Goal: Task Accomplishment & Management: Use online tool/utility

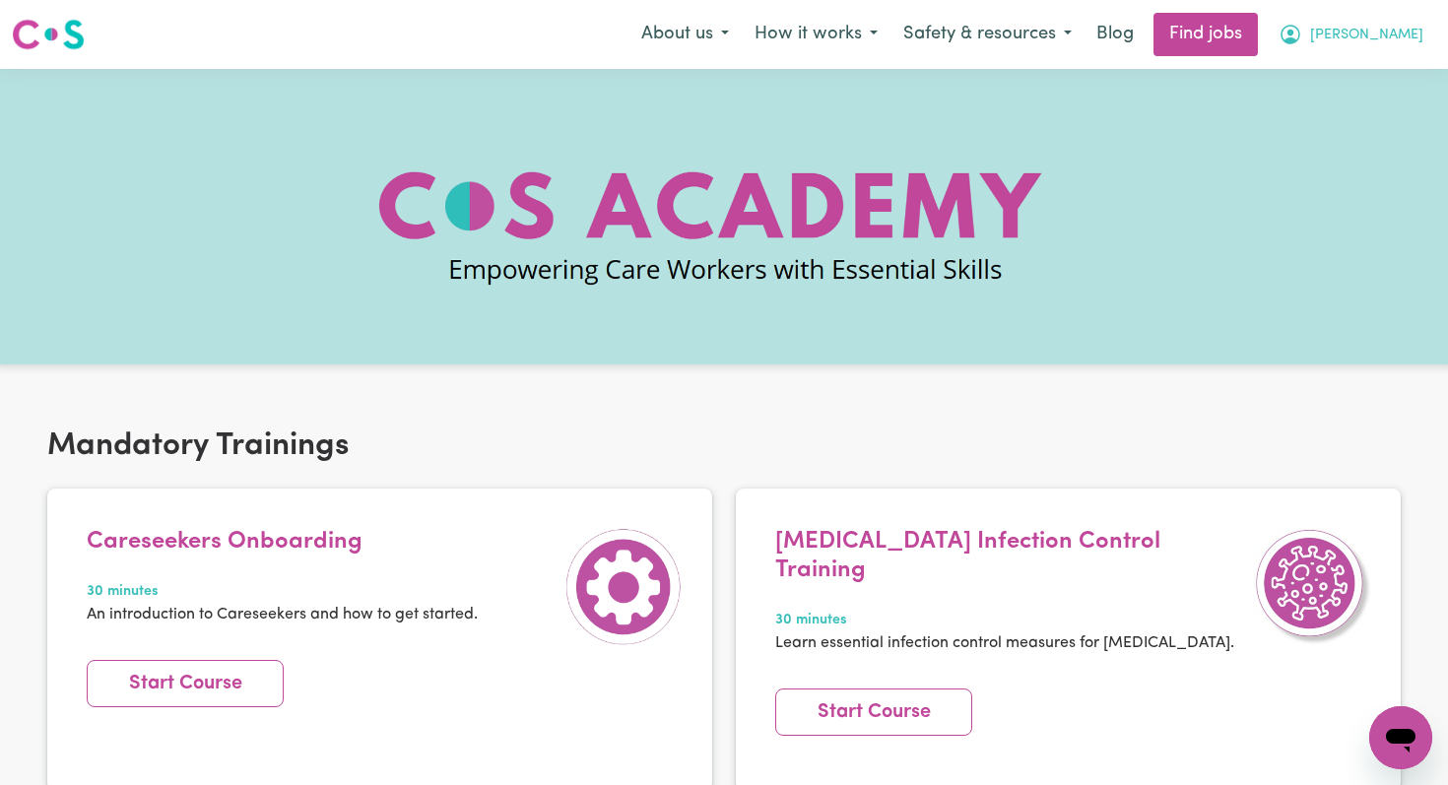
click at [1413, 48] on button "[PERSON_NAME]" at bounding box center [1351, 34] width 170 height 41
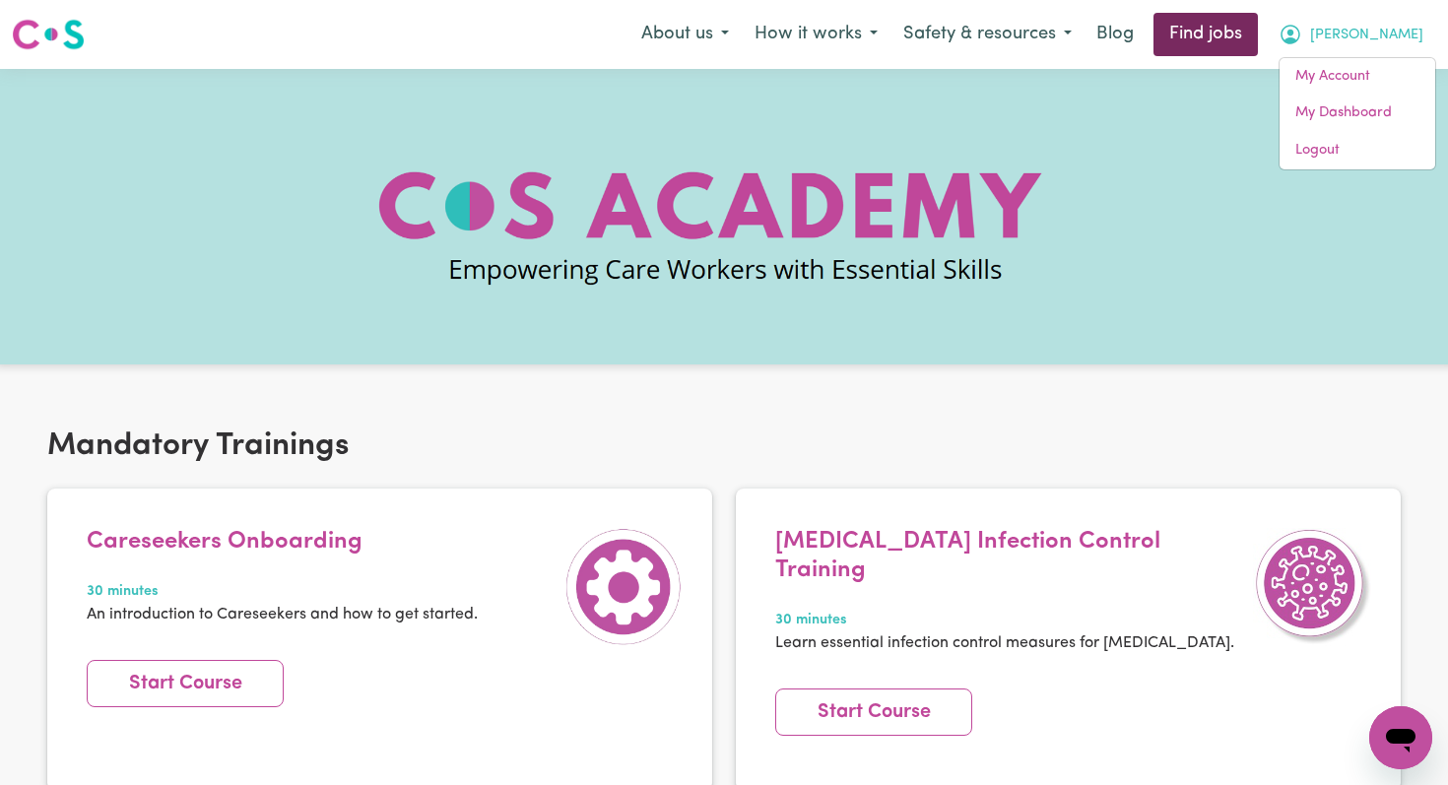
click at [1258, 45] on link "Find jobs" at bounding box center [1205, 34] width 104 height 43
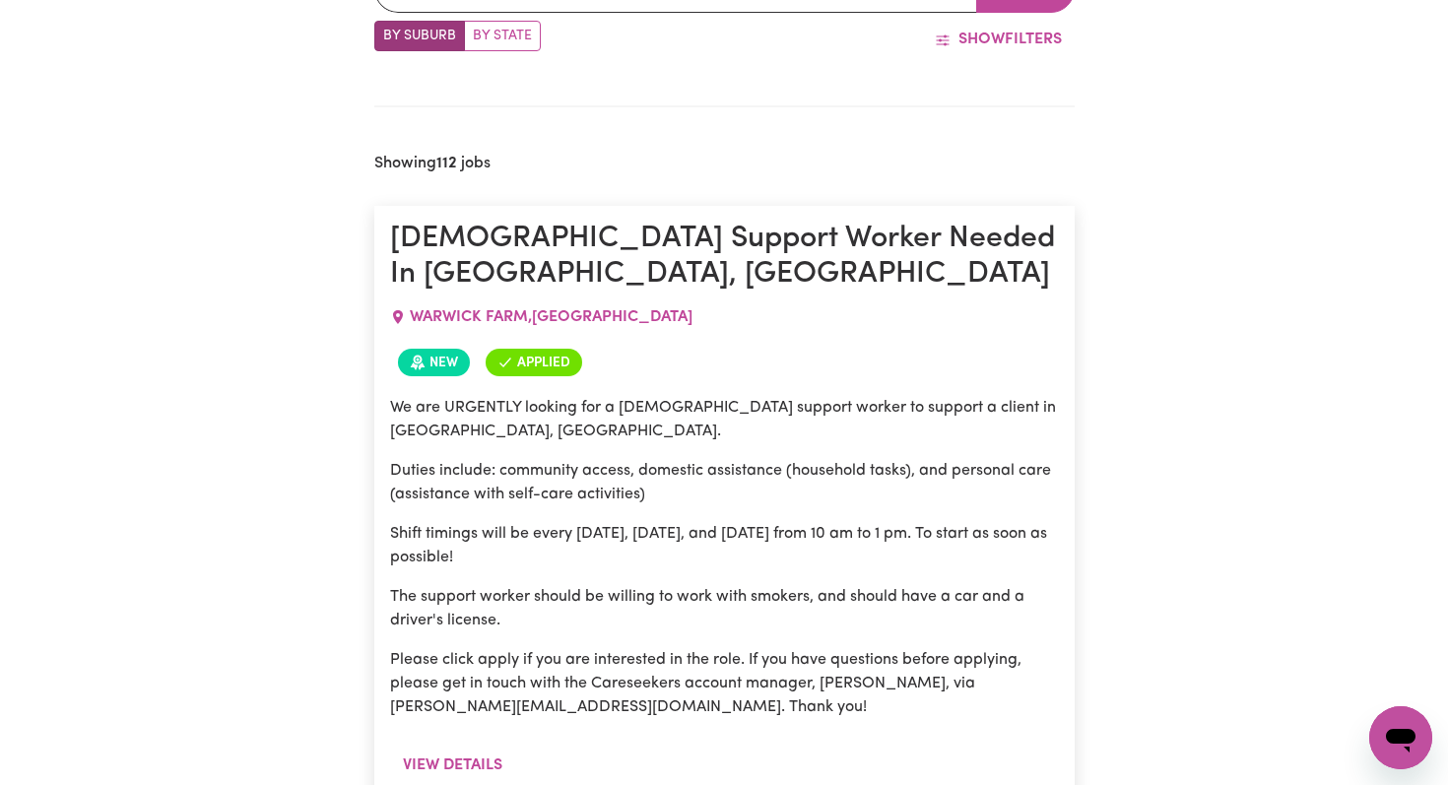
scroll to position [820, 0]
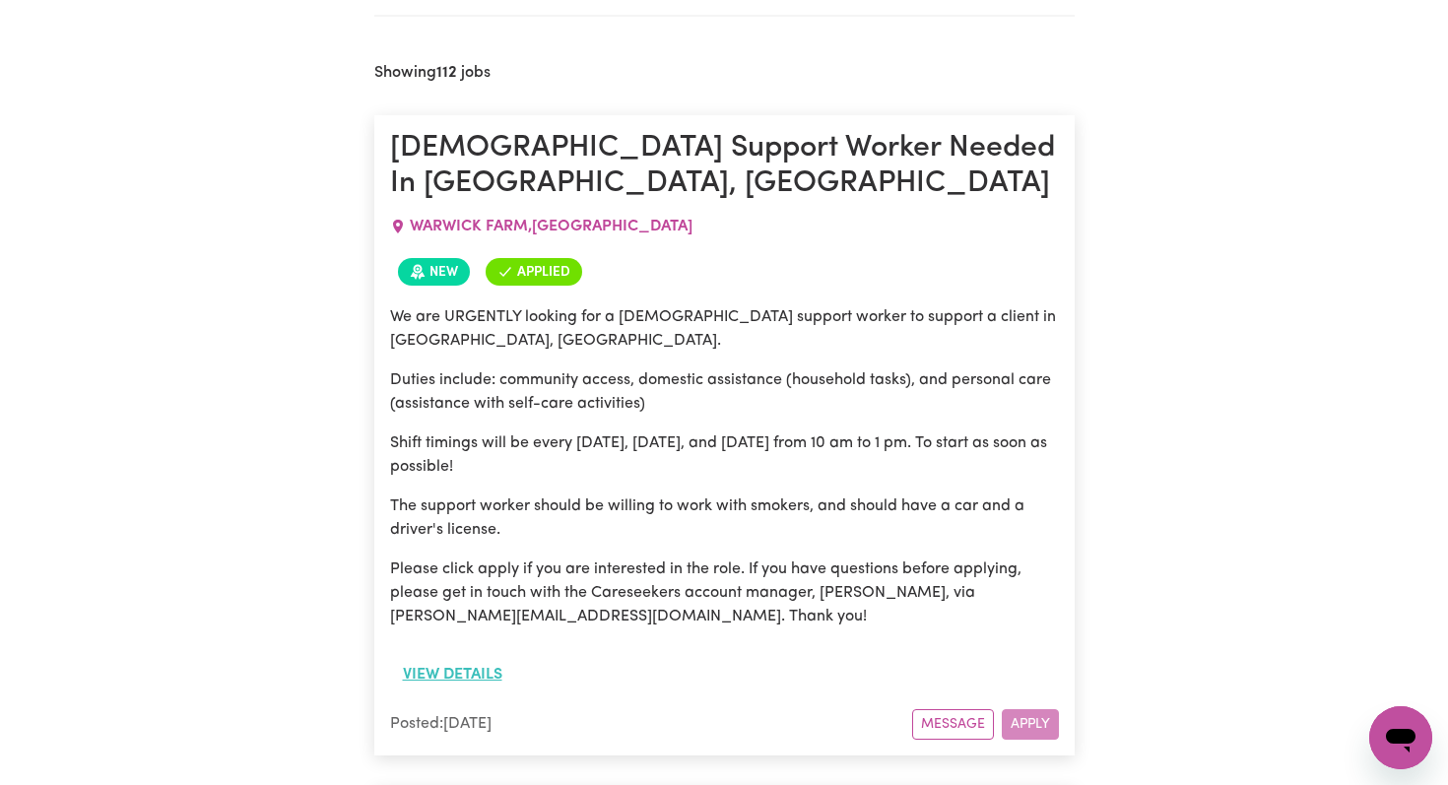
click at [490, 669] on button "View details" at bounding box center [452, 674] width 125 height 37
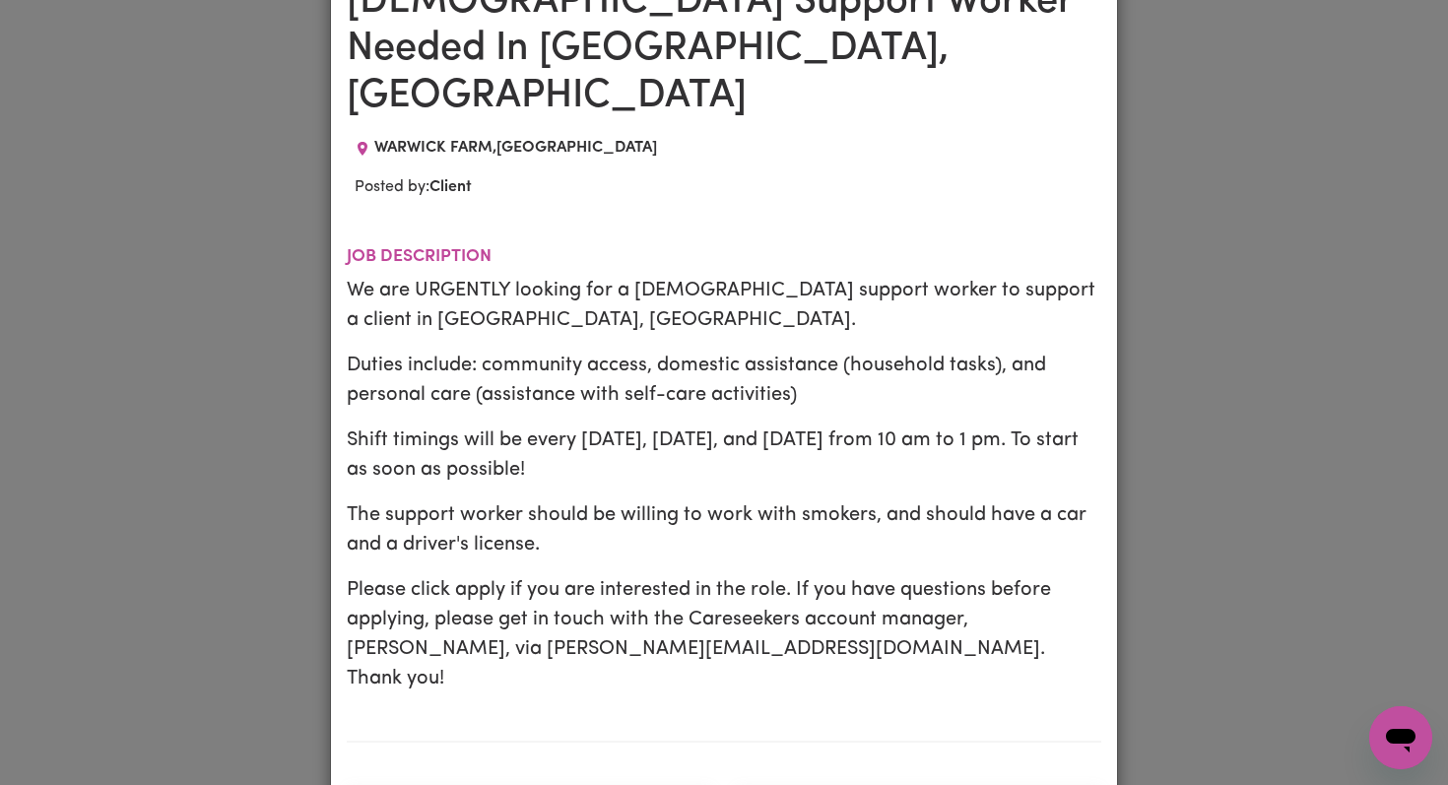
scroll to position [145, 0]
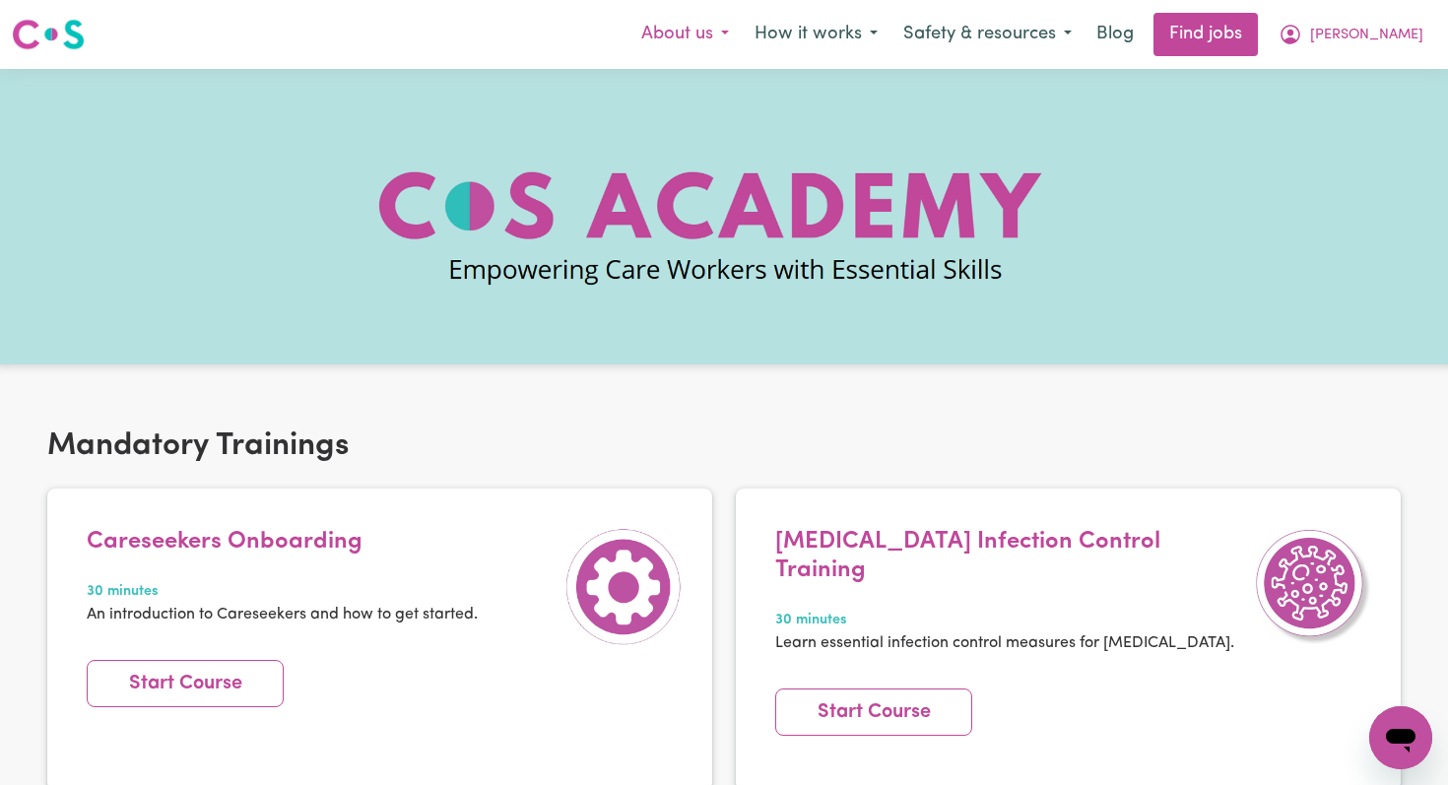
click at [738, 33] on button "About us" at bounding box center [684, 34] width 113 height 41
